Goal: Task Accomplishment & Management: Use online tool/utility

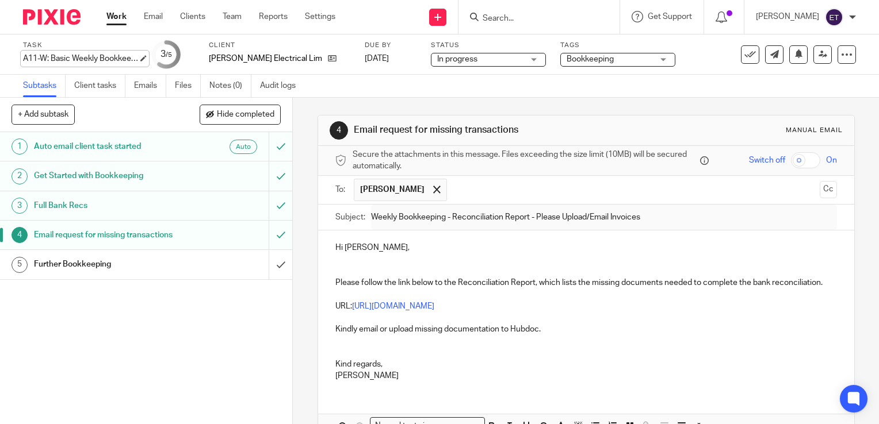
scroll to position [79, 0]
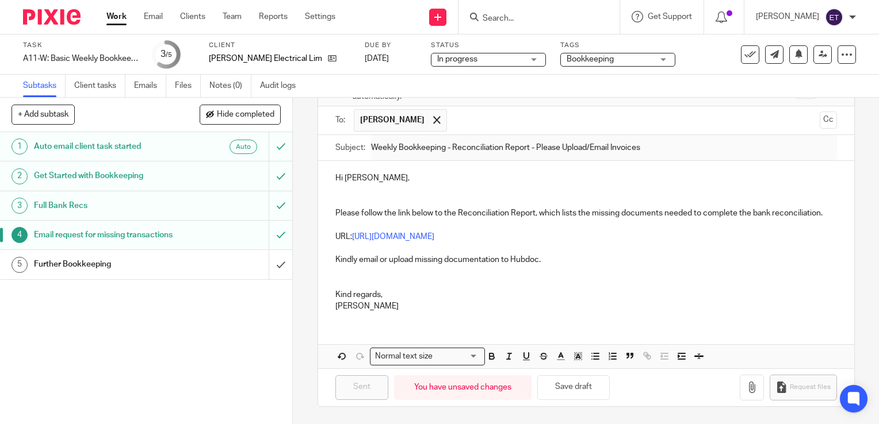
click at [113, 21] on link "Work" at bounding box center [116, 17] width 20 height 12
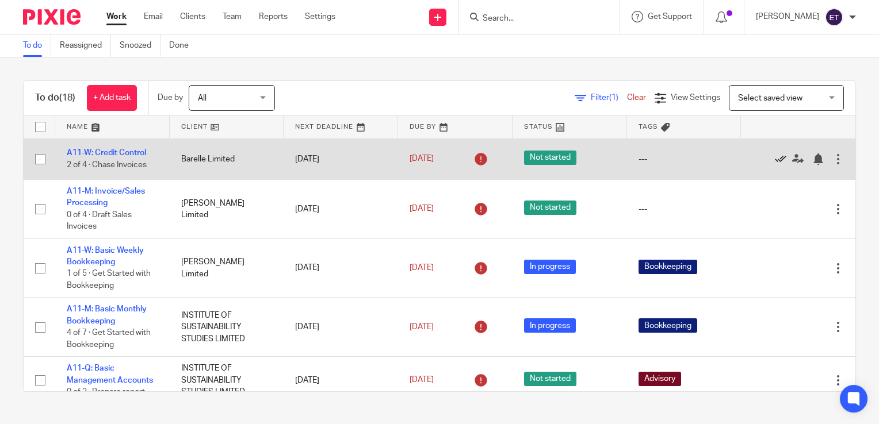
click at [775, 159] on icon at bounding box center [781, 160] width 12 height 12
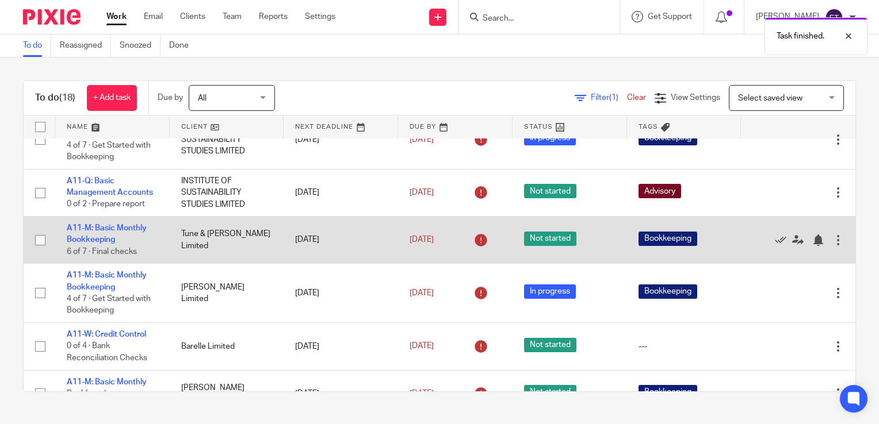
scroll to position [173, 0]
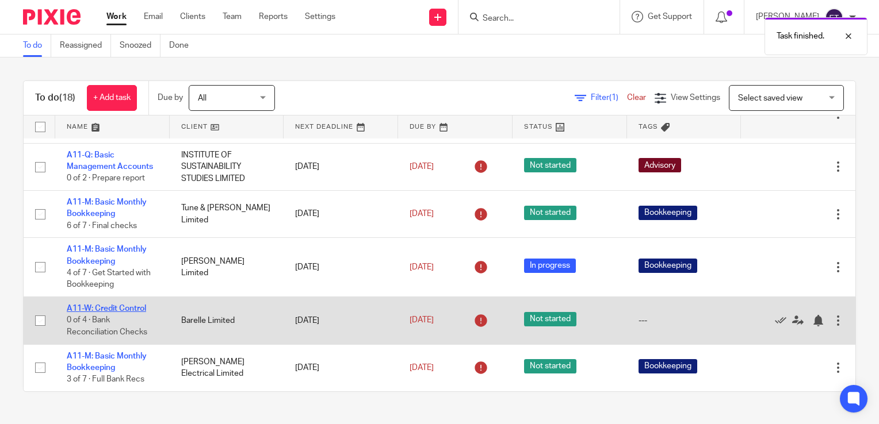
click at [112, 312] on link "A11-W: Credit Control" at bounding box center [106, 309] width 79 height 8
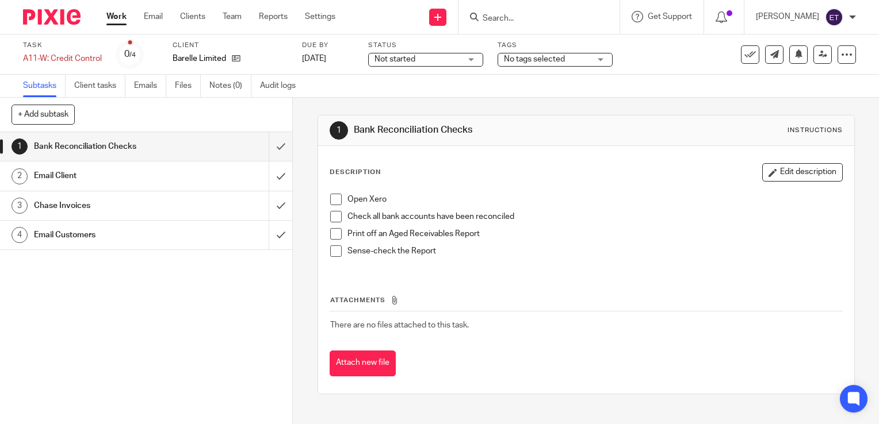
click at [336, 201] on span at bounding box center [336, 200] width 12 height 12
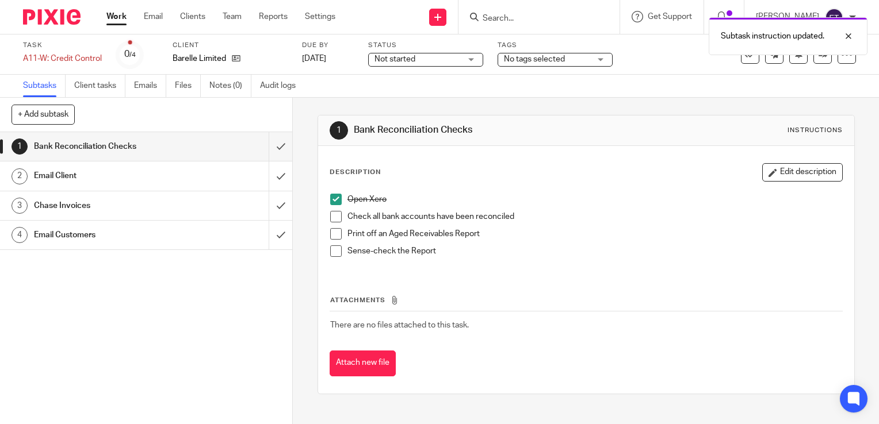
drag, startPoint x: 328, startPoint y: 212, endPoint x: 329, endPoint y: 219, distance: 6.9
click at [330, 213] on span at bounding box center [336, 217] width 12 height 12
drag, startPoint x: 330, startPoint y: 231, endPoint x: 329, endPoint y: 240, distance: 9.2
click at [330, 232] on span at bounding box center [336, 234] width 12 height 12
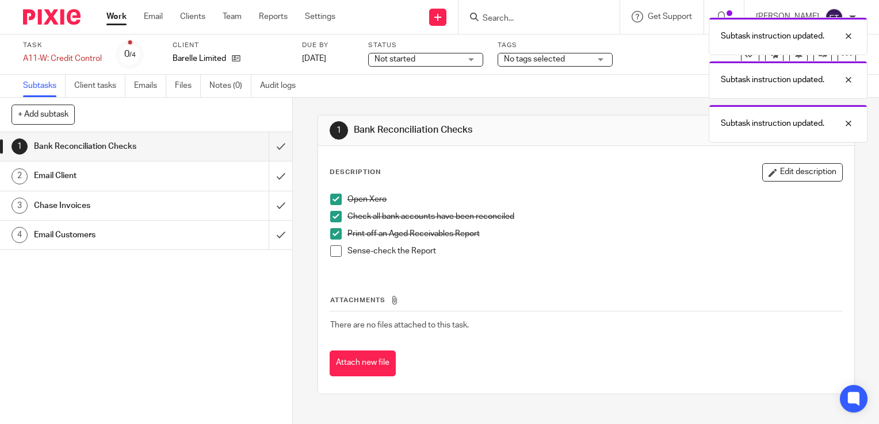
click at [331, 254] on span at bounding box center [336, 252] width 12 height 12
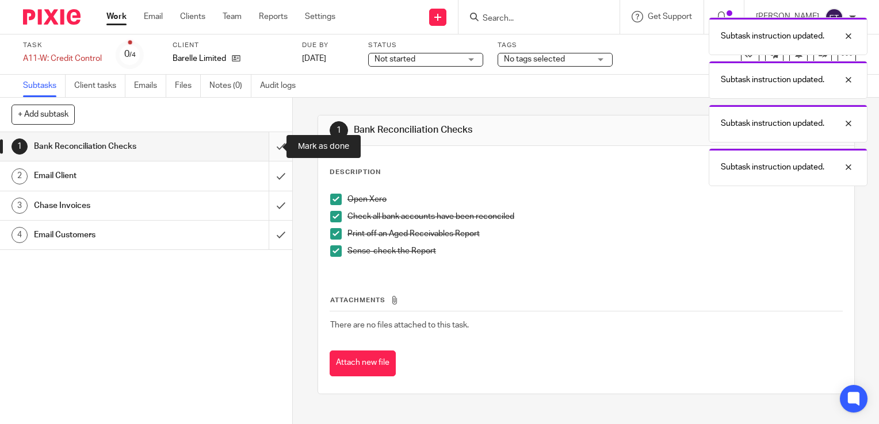
click at [267, 150] on input "submit" at bounding box center [146, 146] width 292 height 29
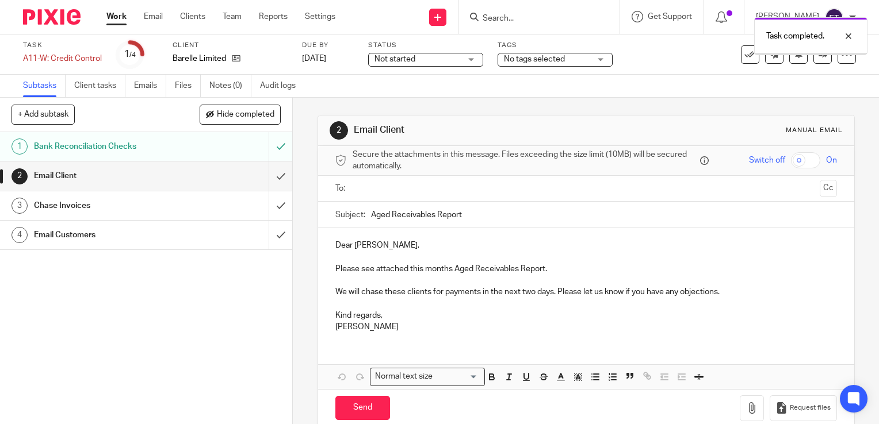
drag, startPoint x: 0, startPoint y: 0, endPoint x: 75, endPoint y: 178, distance: 193.3
click at [71, 176] on h1 "Email Client" at bounding box center [108, 175] width 149 height 17
click at [404, 196] on ul at bounding box center [587, 188] width 466 height 19
click at [381, 190] on input "text" at bounding box center [586, 188] width 458 height 13
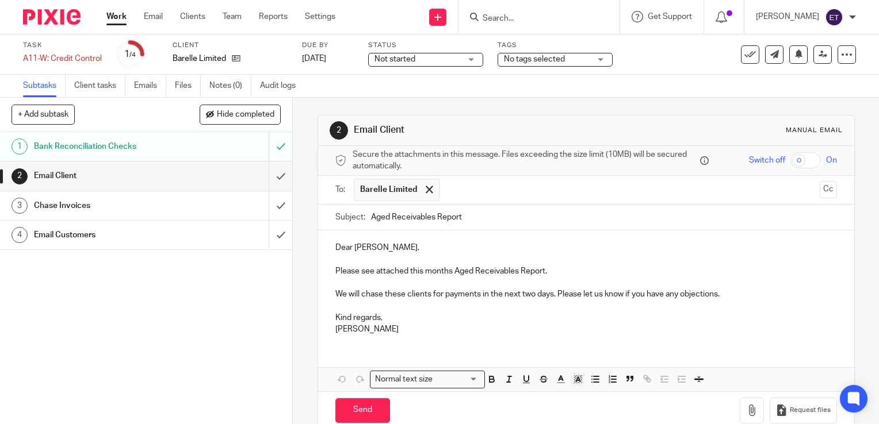
click at [388, 244] on p "Dear Barry," at bounding box center [585, 248] width 501 height 12
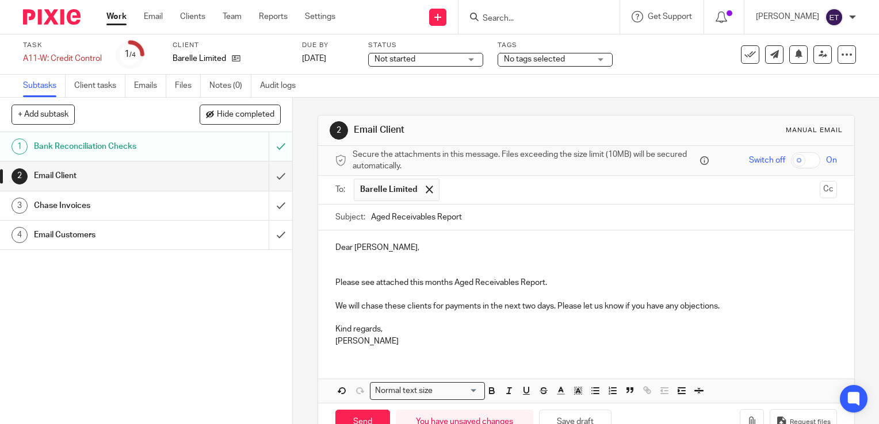
click at [393, 332] on p "Kind regards," at bounding box center [585, 330] width 501 height 12
click at [735, 307] on p "We will chase these clients for payments in the next two days. Please let us kn…" at bounding box center [585, 307] width 501 height 12
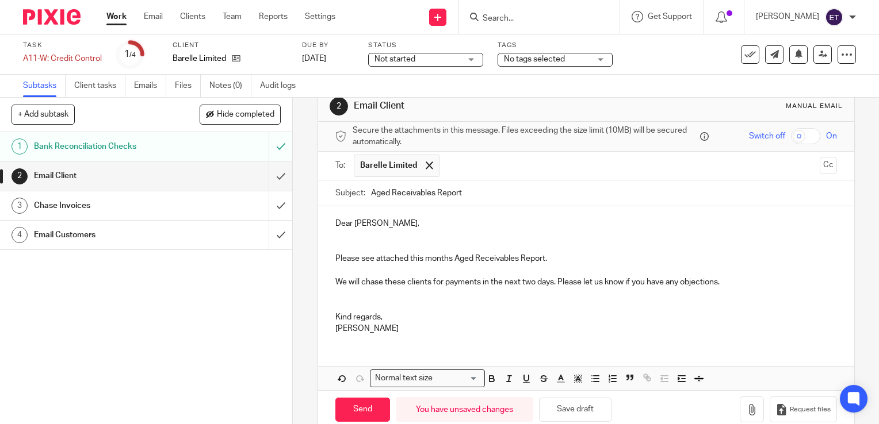
scroll to position [44, 0]
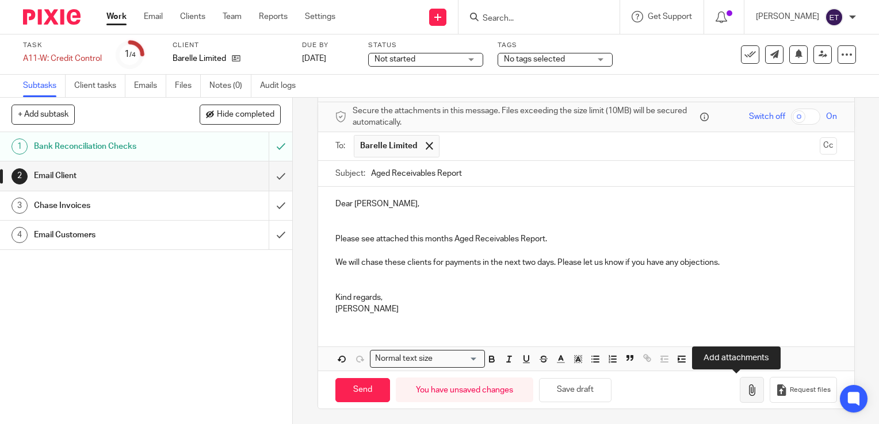
click at [746, 386] on icon "button" at bounding box center [752, 391] width 12 height 12
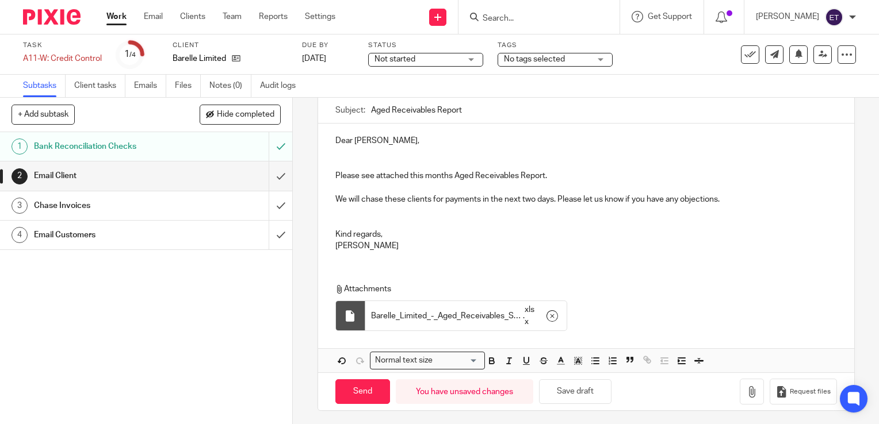
scroll to position [109, 0]
click at [359, 386] on input "Send" at bounding box center [362, 390] width 55 height 25
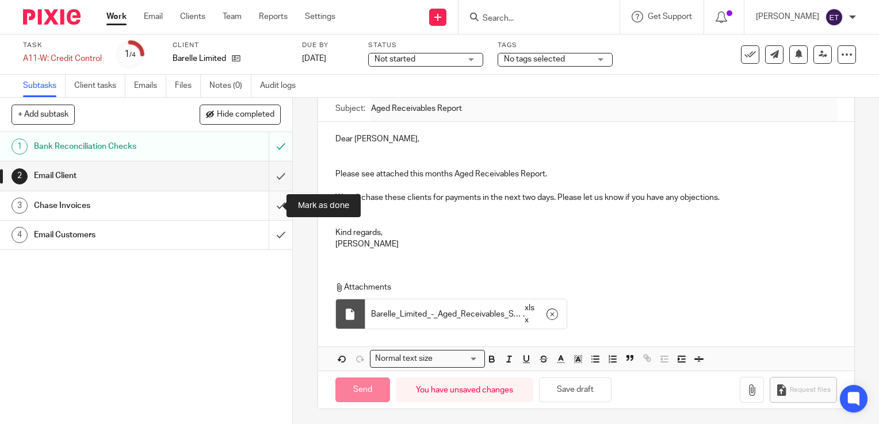
type input "Sent"
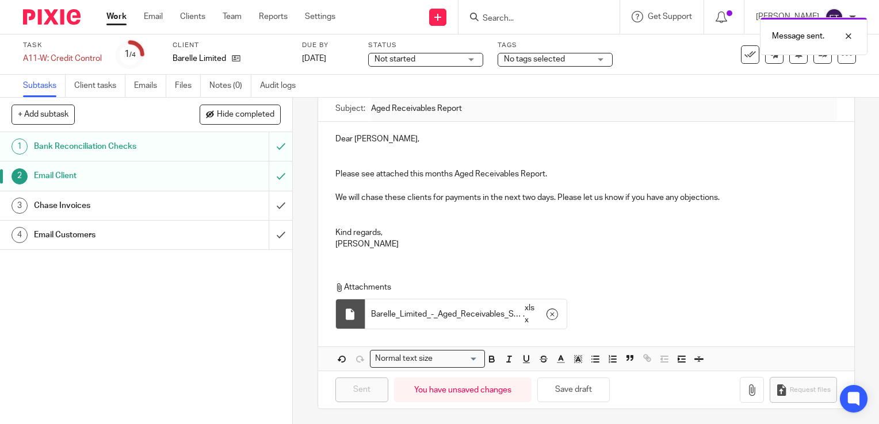
click at [143, 197] on h1 "Chase Invoices" at bounding box center [108, 205] width 149 height 17
